Goal: Check status: Check status

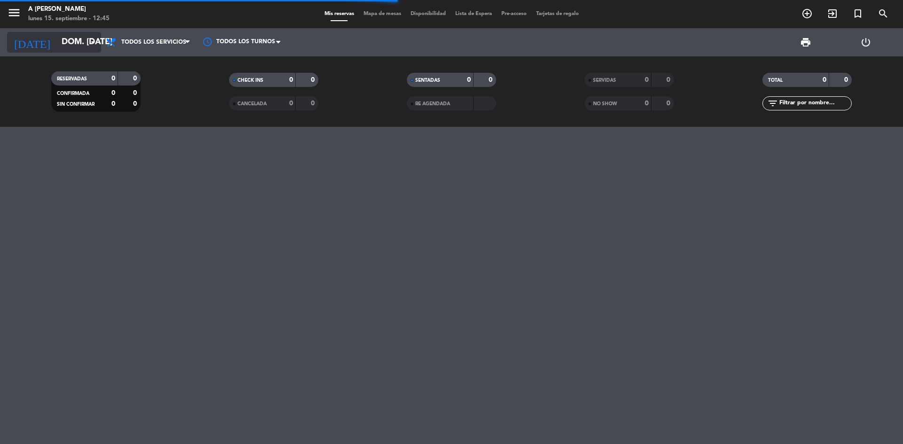
click at [87, 47] on input "dom. [DATE]" at bounding box center [111, 42] width 109 height 19
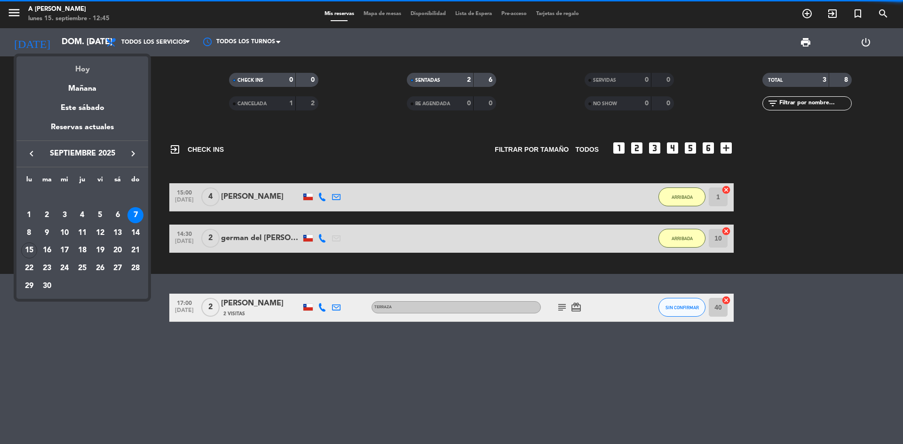
click at [89, 66] on div "Hoy" at bounding box center [82, 65] width 132 height 19
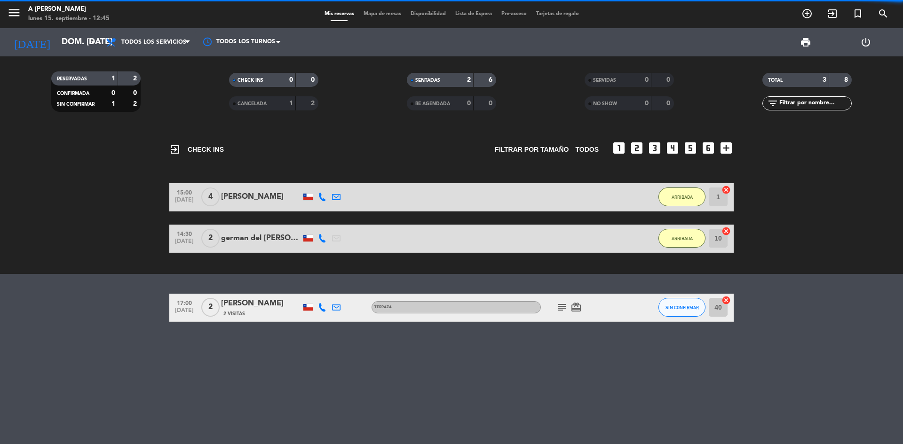
type input "lun. [DATE]"
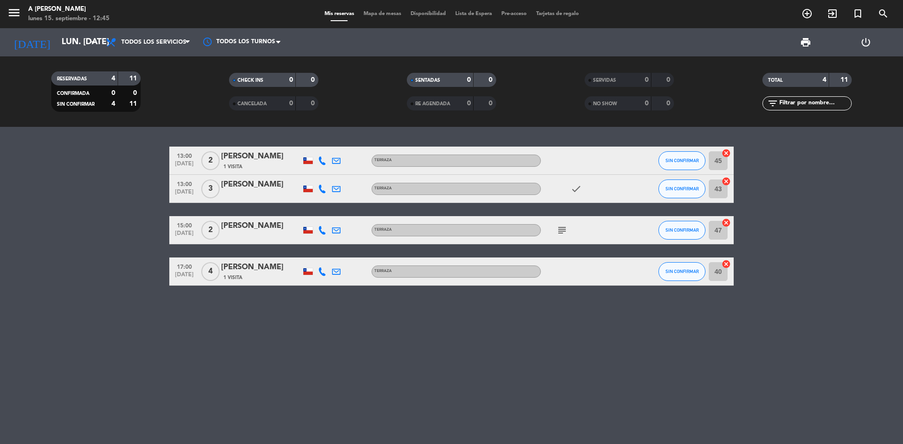
click at [561, 229] on icon "subject" at bounding box center [561, 230] width 11 height 11
